Goal: Information Seeking & Learning: Learn about a topic

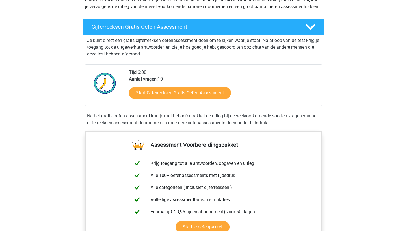
scroll to position [88, 0]
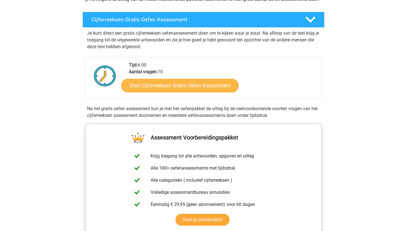
click at [163, 92] on link "Start Cijferreeksen Gratis Oefen Assessment" at bounding box center [179, 86] width 117 height 14
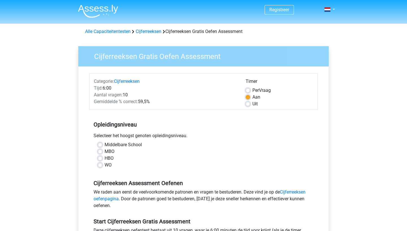
click at [252, 105] on label "Uit" at bounding box center [254, 104] width 5 height 7
click at [248, 105] on input "Uit" at bounding box center [247, 104] width 5 height 6
radio input "true"
click at [104, 160] on label "HBO" at bounding box center [108, 158] width 9 height 7
click at [102, 160] on input "HBO" at bounding box center [100, 158] width 5 height 6
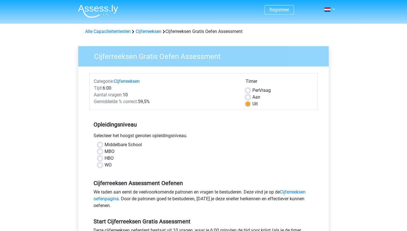
radio input "true"
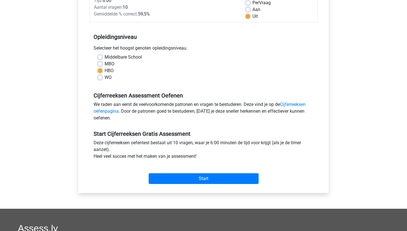
scroll to position [91, 0]
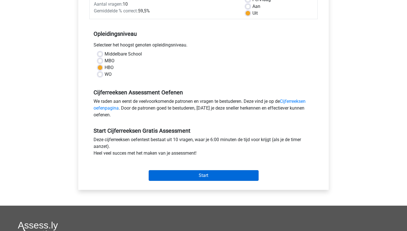
click at [169, 174] on input "Start" at bounding box center [203, 176] width 110 height 11
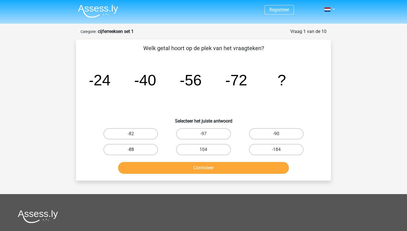
click at [137, 146] on label "-88" at bounding box center [130, 149] width 54 height 11
click at [134, 150] on input "-88" at bounding box center [133, 152] width 4 height 4
radio input "true"
click at [151, 166] on button "Controleer" at bounding box center [203, 168] width 171 height 12
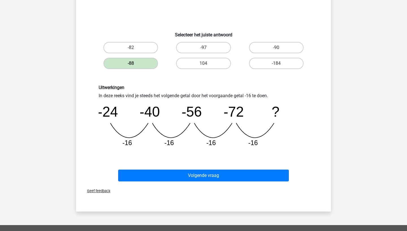
scroll to position [87, 0]
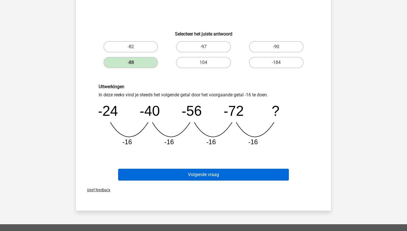
click at [185, 176] on button "Volgende vraag" at bounding box center [203, 175] width 171 height 12
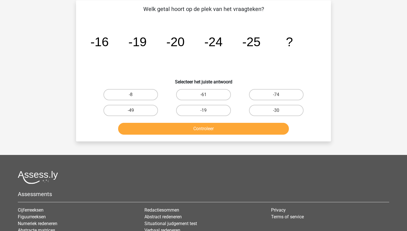
scroll to position [28, 0]
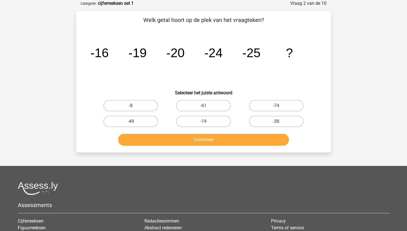
click at [268, 120] on label "-30" at bounding box center [276, 121] width 54 height 11
click at [276, 122] on input "-30" at bounding box center [278, 124] width 4 height 4
radio input "true"
click at [247, 138] on button "Controleer" at bounding box center [203, 140] width 171 height 12
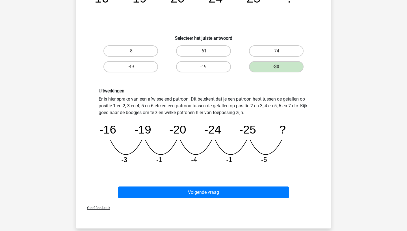
scroll to position [95, 0]
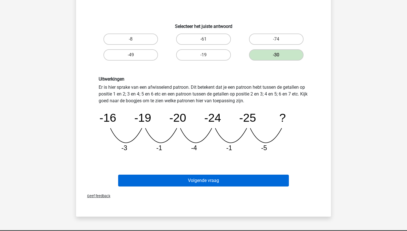
click at [218, 182] on button "Volgende vraag" at bounding box center [203, 181] width 171 height 12
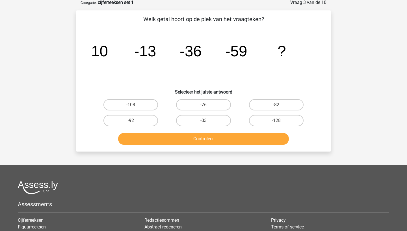
scroll to position [28, 0]
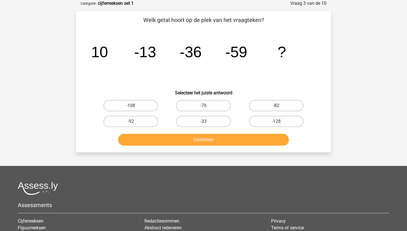
click at [273, 104] on label "-82" at bounding box center [276, 105] width 54 height 11
click at [276, 106] on input "-82" at bounding box center [278, 108] width 4 height 4
radio input "true"
click at [238, 140] on button "Controleer" at bounding box center [203, 140] width 171 height 12
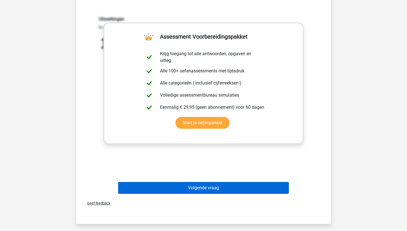
click at [195, 188] on button "Volgende vraag" at bounding box center [203, 188] width 171 height 12
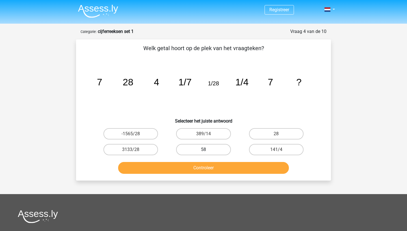
scroll to position [0, 0]
click at [272, 128] on div "28" at bounding box center [276, 134] width 73 height 16
click at [272, 130] on label "28" at bounding box center [276, 133] width 54 height 11
click at [276, 134] on input "28" at bounding box center [278, 136] width 4 height 4
radio input "true"
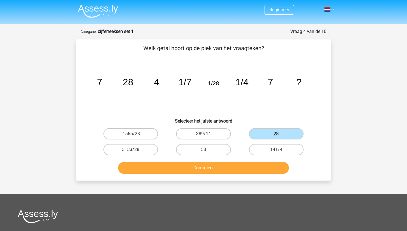
click at [241, 173] on button "Controleer" at bounding box center [203, 168] width 171 height 12
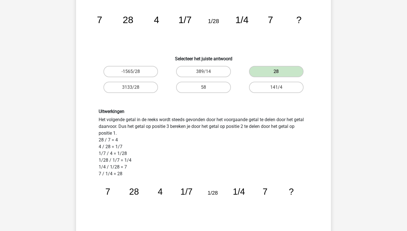
scroll to position [61, 0]
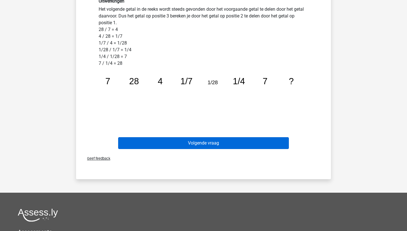
click at [242, 145] on button "Volgende vraag" at bounding box center [203, 143] width 171 height 12
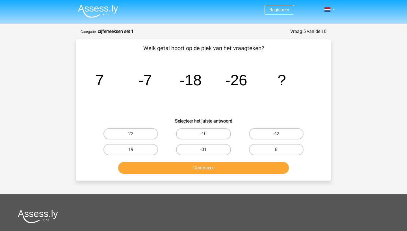
scroll to position [0, 0]
click at [208, 149] on label "-31" at bounding box center [203, 149] width 54 height 11
click at [207, 150] on input "-31" at bounding box center [205, 152] width 4 height 4
radio input "true"
click at [208, 165] on button "Controleer" at bounding box center [203, 168] width 171 height 12
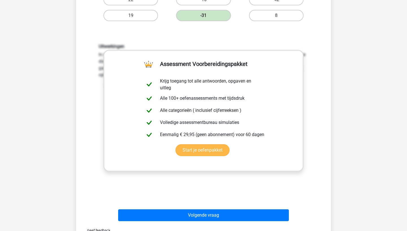
scroll to position [144, 0]
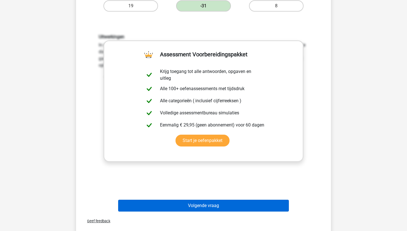
click at [192, 206] on button "Volgende vraag" at bounding box center [203, 206] width 171 height 12
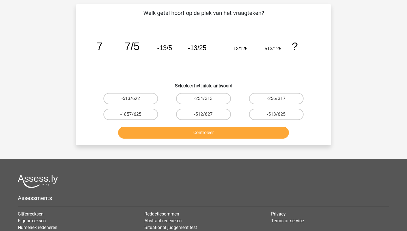
scroll to position [28, 0]
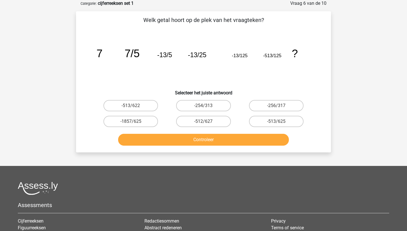
click at [276, 108] on input "-256/317" at bounding box center [278, 108] width 4 height 4
radio input "true"
click at [239, 136] on button "Controleer" at bounding box center [203, 140] width 171 height 12
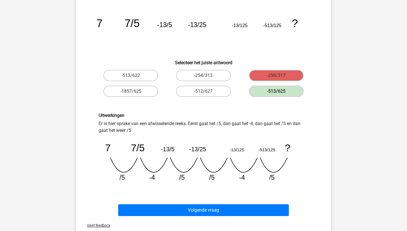
scroll to position [60, 0]
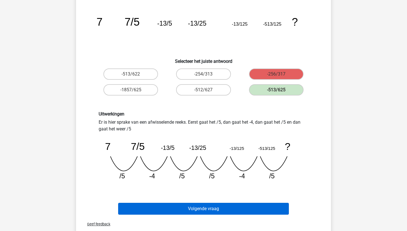
click at [197, 206] on button "Volgende vraag" at bounding box center [203, 209] width 171 height 12
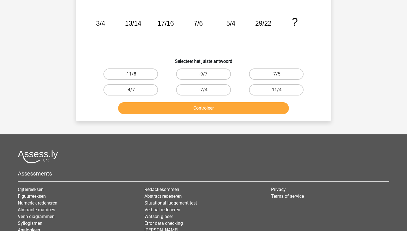
scroll to position [28, 0]
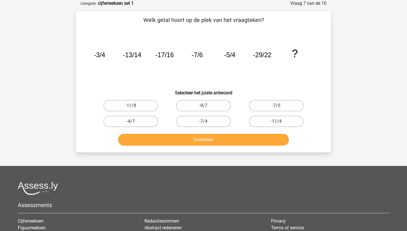
click at [231, 143] on button "Controleer" at bounding box center [203, 140] width 171 height 12
click at [208, 122] on label "-7/4" at bounding box center [203, 121] width 54 height 11
click at [207, 122] on input "-7/4" at bounding box center [205, 124] width 4 height 4
radio input "true"
click at [208, 147] on div "Controleer" at bounding box center [203, 141] width 218 height 14
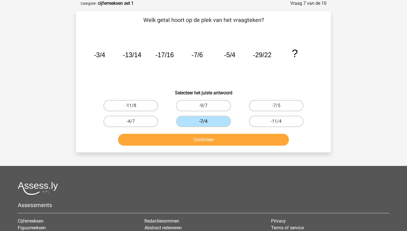
click at [208, 143] on button "Controleer" at bounding box center [203, 140] width 171 height 12
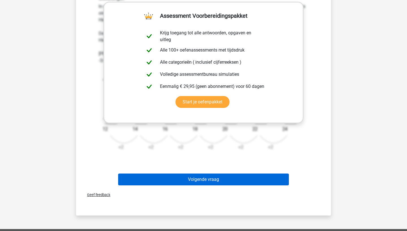
click at [189, 183] on button "Volgende vraag" at bounding box center [203, 180] width 171 height 12
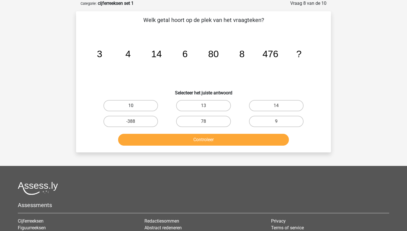
click at [133, 110] on label "10" at bounding box center [130, 105] width 54 height 11
click at [133, 110] on input "10" at bounding box center [133, 108] width 4 height 4
radio input "true"
click at [155, 141] on button "Controleer" at bounding box center [203, 140] width 171 height 12
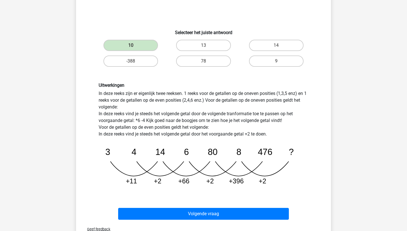
scroll to position [111, 0]
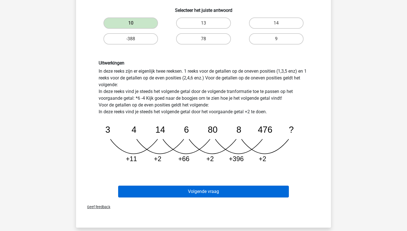
click at [176, 191] on button "Volgende vraag" at bounding box center [203, 192] width 171 height 12
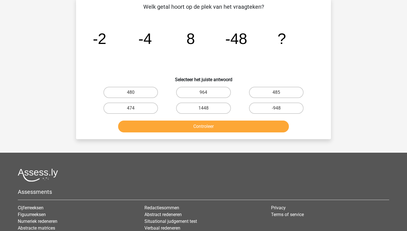
scroll to position [28, 0]
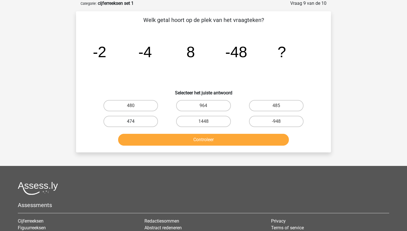
click at [138, 120] on label "474" at bounding box center [130, 121] width 54 height 11
click at [134, 122] on input "474" at bounding box center [133, 124] width 4 height 4
radio input "true"
click at [165, 138] on button "Controleer" at bounding box center [203, 140] width 171 height 12
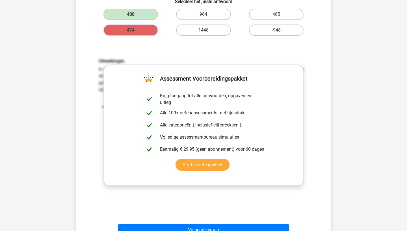
scroll to position [114, 0]
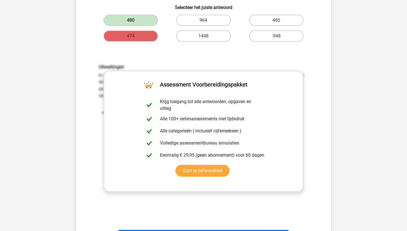
click at [261, 56] on div "Uitwerkingen In deze reeks vind je het tweede getal door het eerste getal *2 te…" at bounding box center [203, 138] width 237 height 175
drag, startPoint x: 202, startPoint y: 74, endPoint x: 202, endPoint y: 89, distance: 15.0
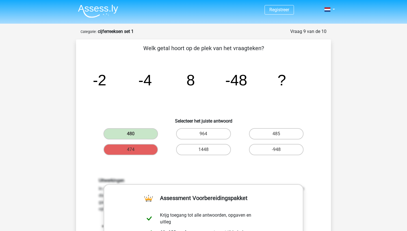
scroll to position [0, 0]
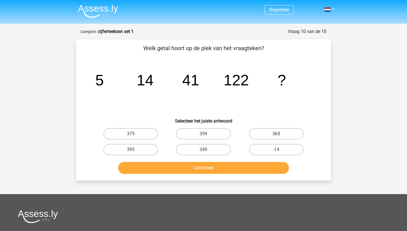
click at [262, 129] on label "365" at bounding box center [276, 133] width 54 height 11
click at [276, 134] on input "365" at bounding box center [278, 136] width 4 height 4
radio input "true"
click at [246, 170] on button "Controleer" at bounding box center [203, 168] width 171 height 12
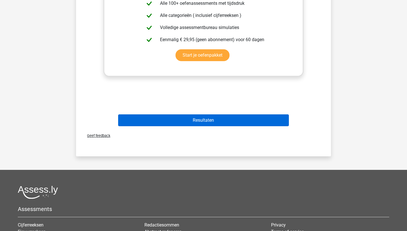
scroll to position [230, 0]
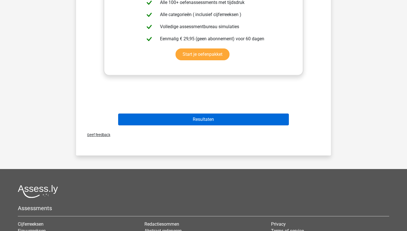
click at [217, 120] on button "Resultaten" at bounding box center [203, 120] width 171 height 12
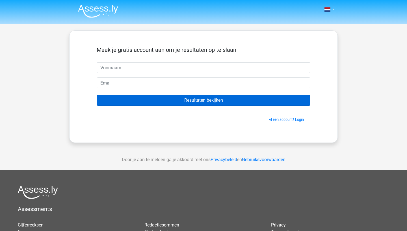
click at [210, 99] on input "Resultaten bekijken" at bounding box center [203, 100] width 213 height 11
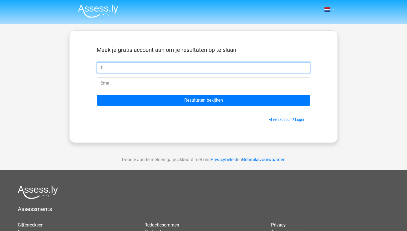
type input "T"
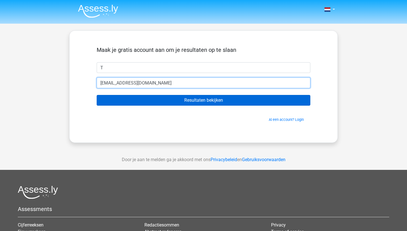
type input "[EMAIL_ADDRESS][DOMAIN_NAME]"
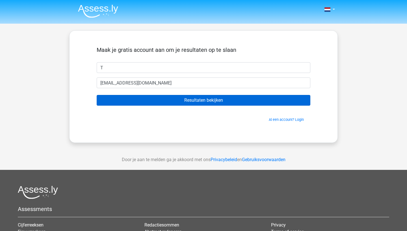
click at [150, 95] on input "Resultaten bekijken" at bounding box center [203, 100] width 213 height 11
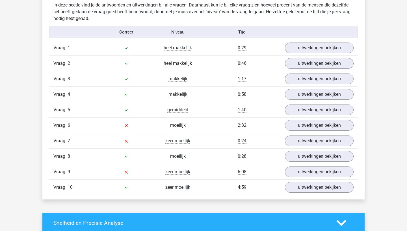
scroll to position [447, 0]
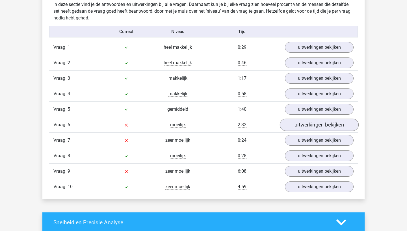
click at [295, 128] on link "uitwerkingen bekijken" at bounding box center [318, 125] width 79 height 12
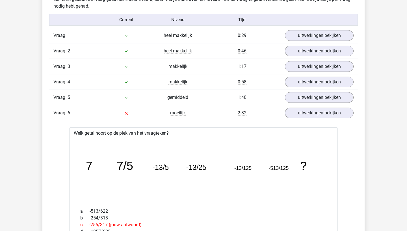
scroll to position [450, 0]
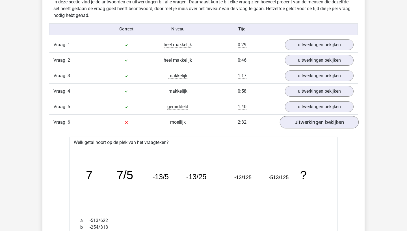
click at [323, 117] on link "uitwerkingen bekijken" at bounding box center [318, 122] width 79 height 12
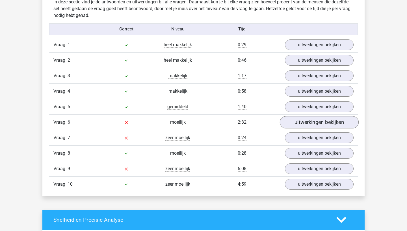
click at [297, 121] on link "uitwerkingen bekijken" at bounding box center [318, 122] width 79 height 12
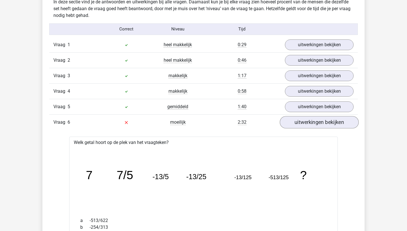
click at [297, 121] on link "uitwerkingen bekijken" at bounding box center [318, 122] width 79 height 12
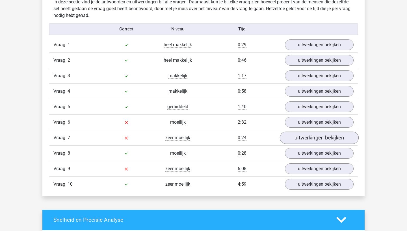
click at [294, 136] on link "uitwerkingen bekijken" at bounding box center [318, 138] width 79 height 12
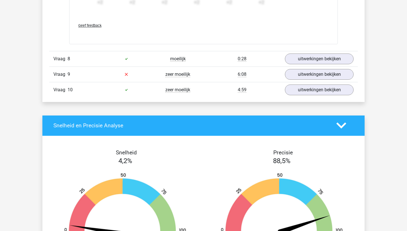
scroll to position [894, 0]
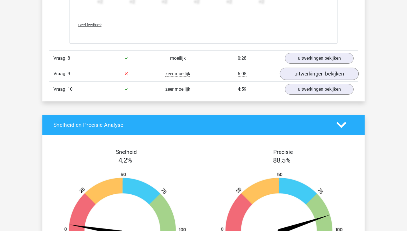
click at [291, 78] on link "uitwerkingen bekijken" at bounding box center [318, 74] width 79 height 12
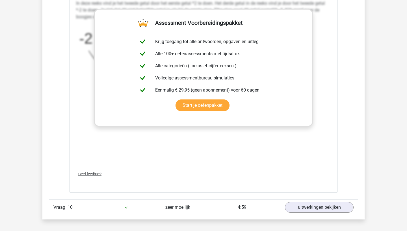
scroll to position [1123, 0]
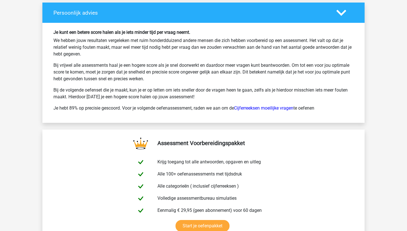
scroll to position [848, 0]
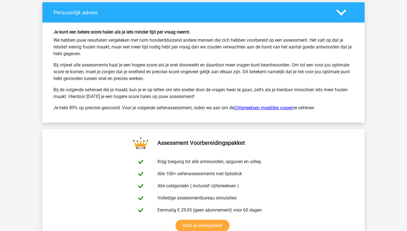
click at [242, 109] on link "Cijferreeksen moeilijke vragen" at bounding box center [263, 107] width 59 height 5
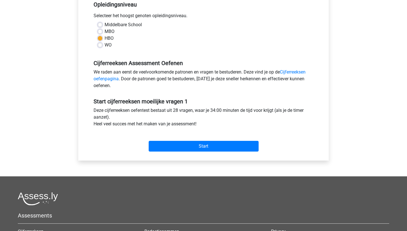
scroll to position [118, 0]
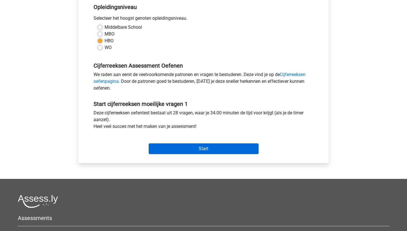
click at [224, 148] on input "Start" at bounding box center [203, 149] width 110 height 11
